Goal: Task Accomplishment & Management: Use online tool/utility

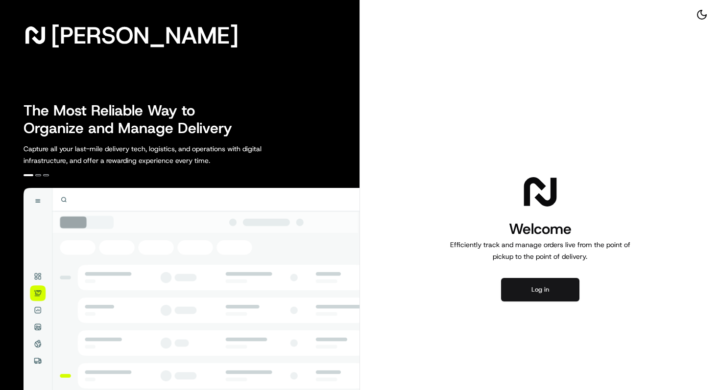
click at [535, 286] on button "Log in" at bounding box center [540, 290] width 78 height 24
